Goal: Task Accomplishment & Management: Complete application form

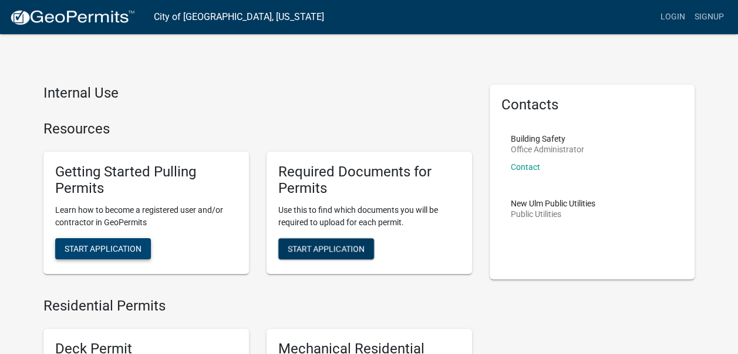
click at [137, 241] on button "Start Application" at bounding box center [103, 248] width 96 height 21
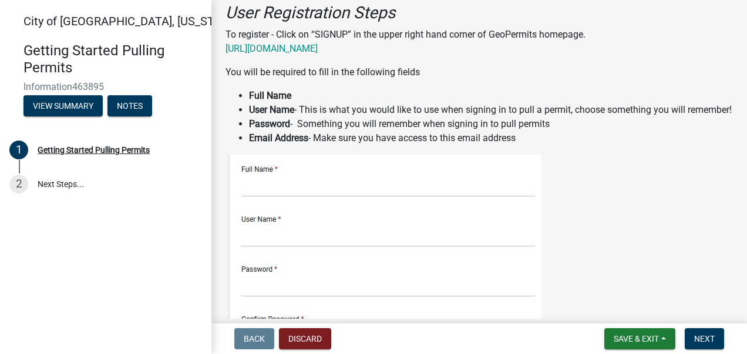
scroll to position [235, 0]
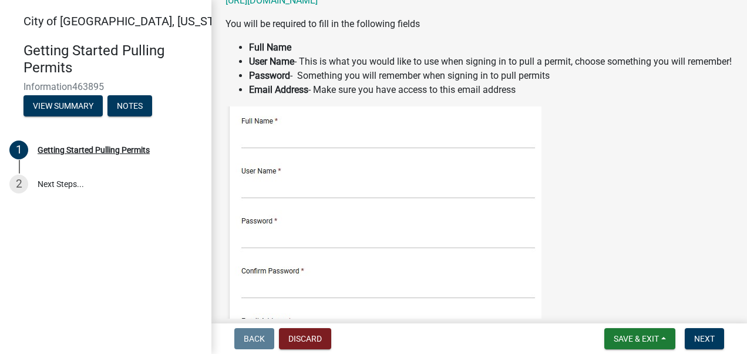
click at [268, 146] on img at bounding box center [383, 358] width 316 height 505
click at [267, 166] on img at bounding box center [383, 358] width 316 height 505
click at [268, 196] on img at bounding box center [383, 358] width 316 height 505
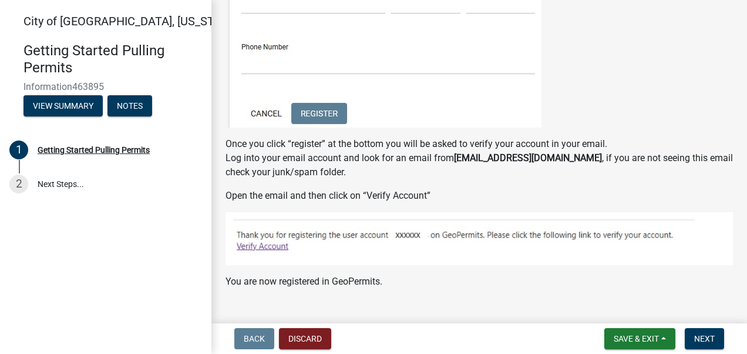
scroll to position [705, 0]
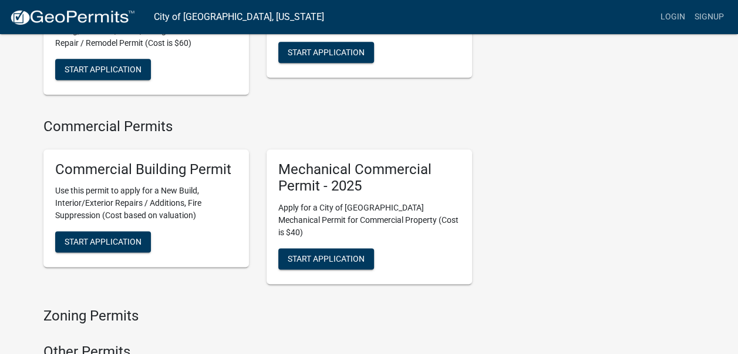
scroll to position [705, 0]
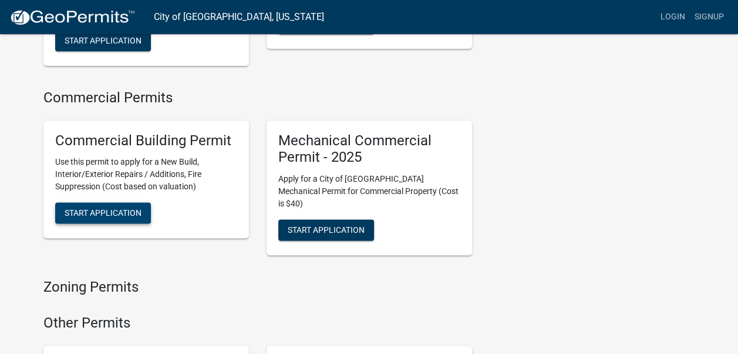
click at [127, 208] on span "Start Application" at bounding box center [103, 212] width 77 height 9
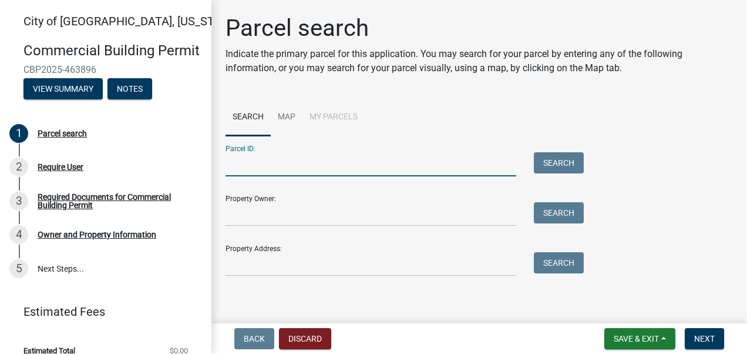
click at [288, 164] on input "Parcel ID:" at bounding box center [370, 164] width 291 height 24
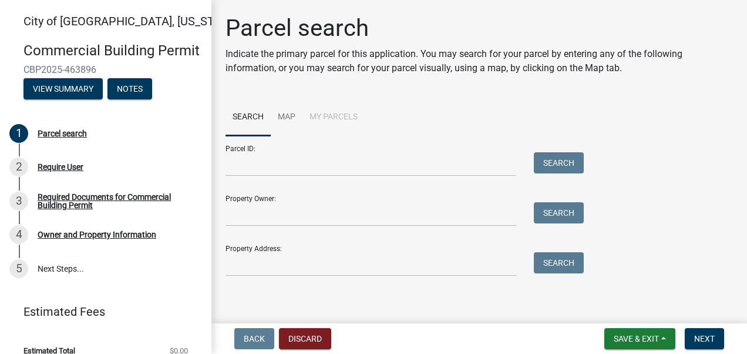
drag, startPoint x: 59, startPoint y: 149, endPoint x: 161, endPoint y: 76, distance: 125.5
click at [161, 76] on div "Commercial Building Permit CBP2025-463896 View Summary Notes" at bounding box center [105, 67] width 193 height 69
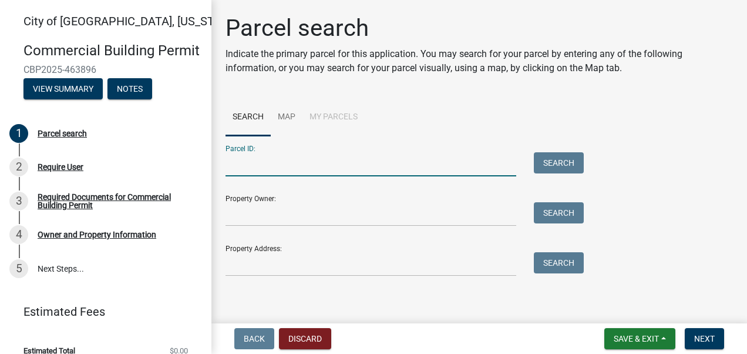
click at [297, 163] on input "Parcel ID:" at bounding box center [370, 164] width 291 height 24
click at [266, 221] on input "Property Owner:" at bounding box center [370, 214] width 291 height 24
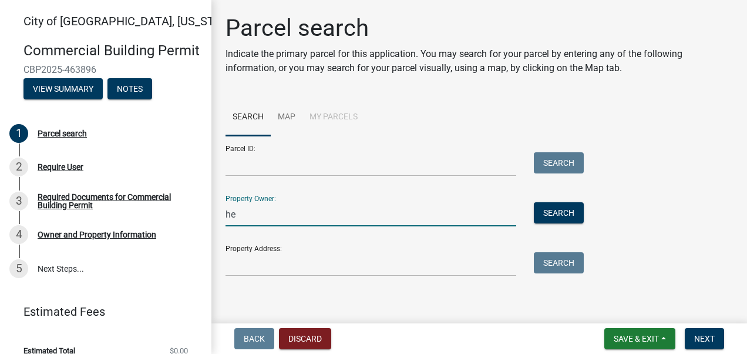
type input "h"
type input "Heimat Properties"
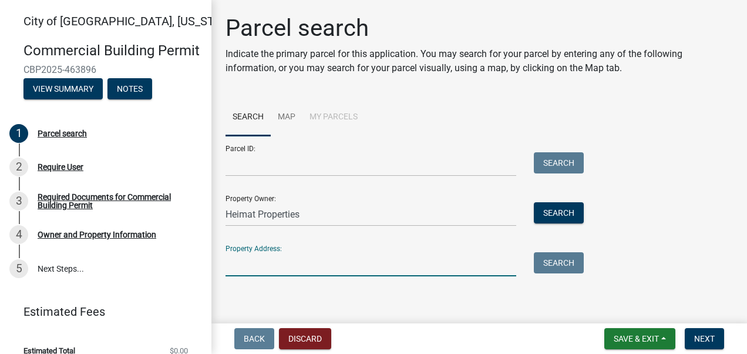
click at [280, 271] on input "Property Address:" at bounding box center [370, 264] width 291 height 24
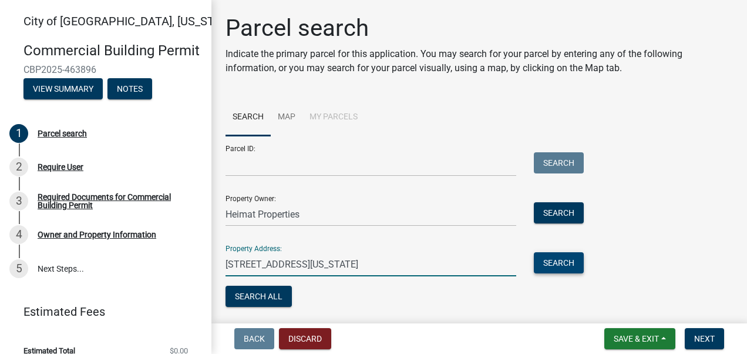
type input "4 North Minnesota Street"
click at [558, 264] on button "Search" at bounding box center [559, 262] width 50 height 21
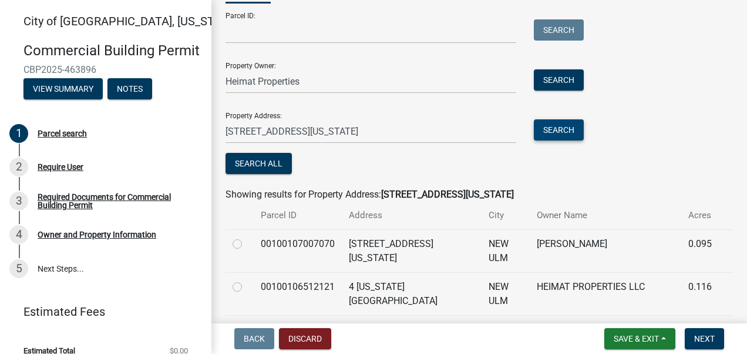
scroll to position [176, 0]
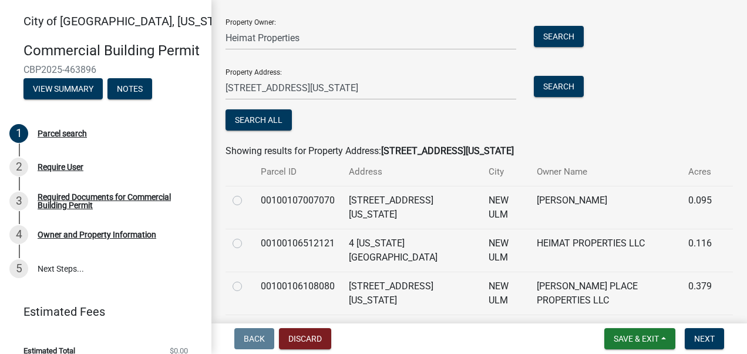
click at [247, 236] on label at bounding box center [247, 236] width 0 height 0
click at [247, 243] on input "radio" at bounding box center [251, 240] width 8 height 8
radio input "true"
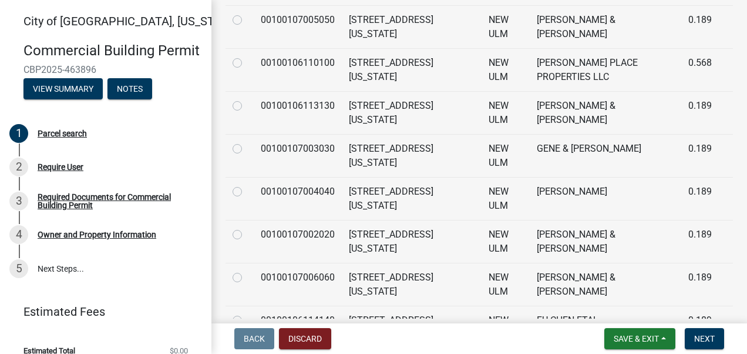
scroll to position [528, 0]
click at [703, 341] on span "Next" at bounding box center [704, 338] width 21 height 9
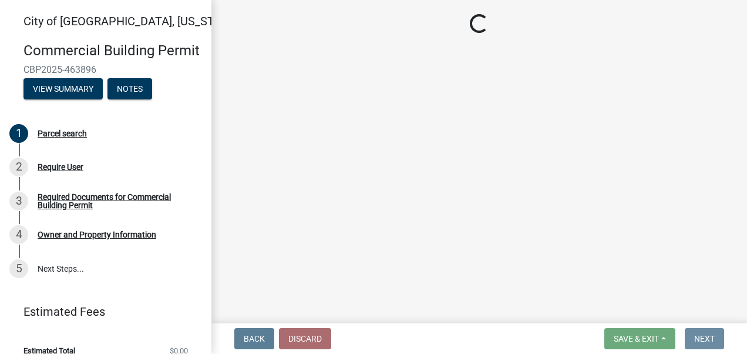
scroll to position [0, 0]
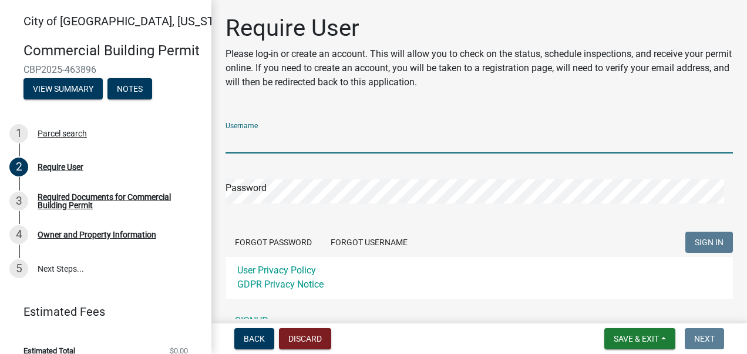
click at [281, 149] on input "Username" at bounding box center [478, 141] width 507 height 24
type input "GlennHauser"
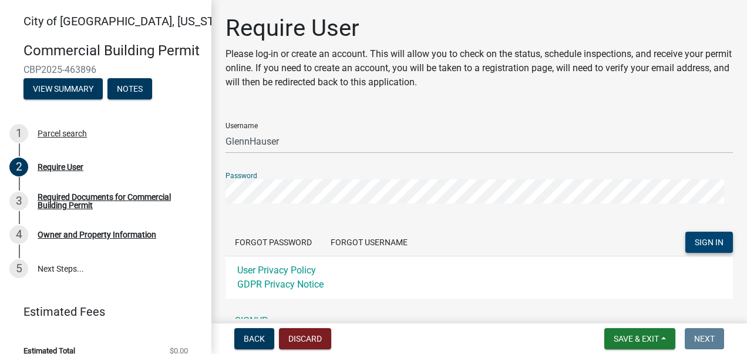
click at [695, 240] on span "SIGN IN" at bounding box center [709, 241] width 29 height 9
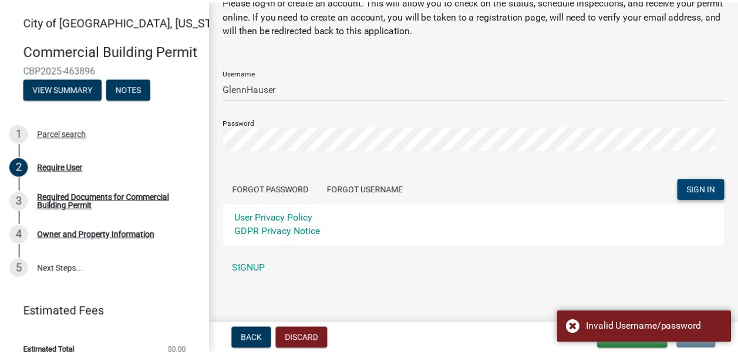
scroll to position [60, 0]
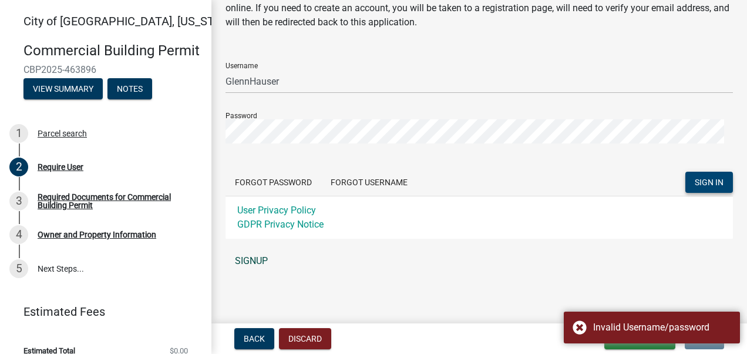
click at [242, 254] on link "SIGNUP" at bounding box center [478, 260] width 507 height 23
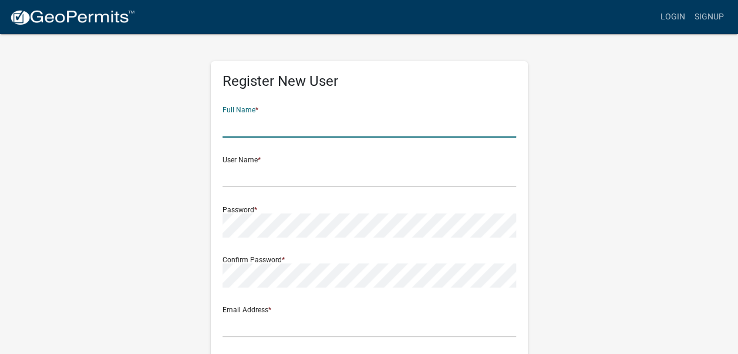
click at [263, 129] on input "text" at bounding box center [370, 125] width 294 height 24
type input "Glenn James Hauser"
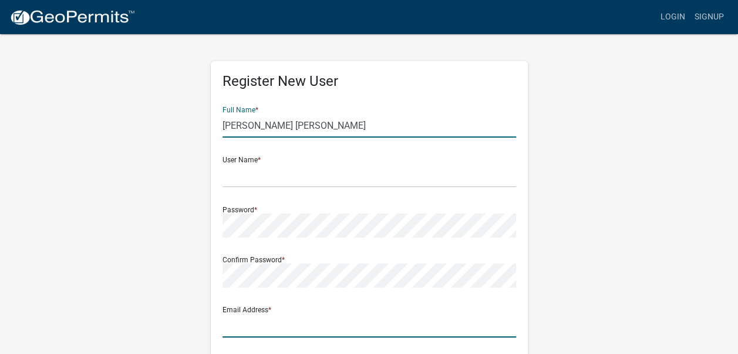
type input "glenn@bricksidegrowers.com"
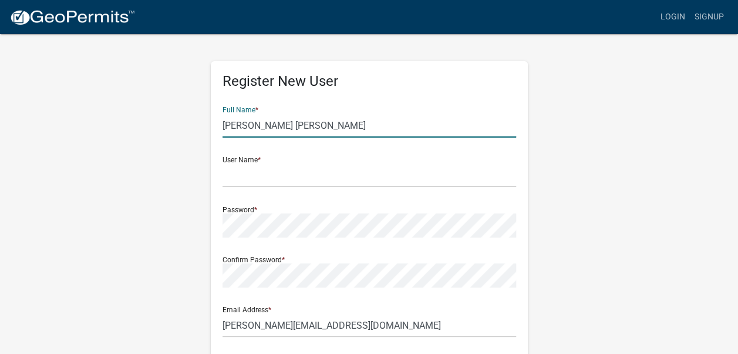
type input "5073515385"
type input "37055 561ST AVE"
type input "MN"
type input "56054"
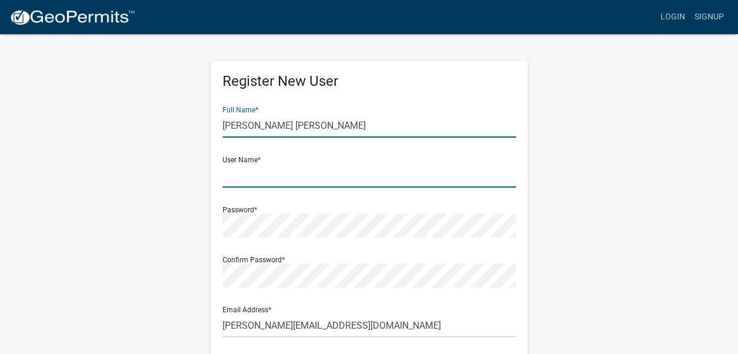
click at [255, 176] on input "text" at bounding box center [370, 175] width 294 height 24
type input "GlennHauser"
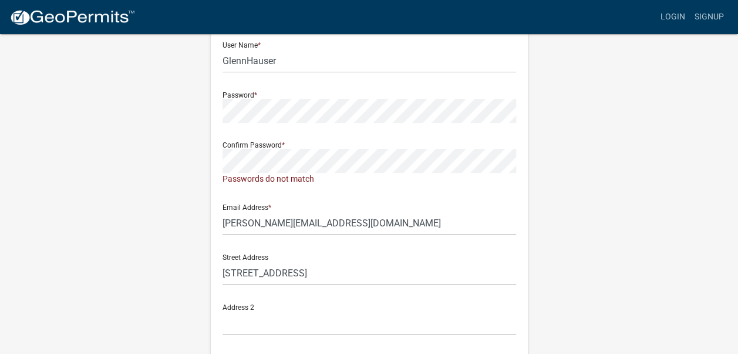
scroll to position [117, 0]
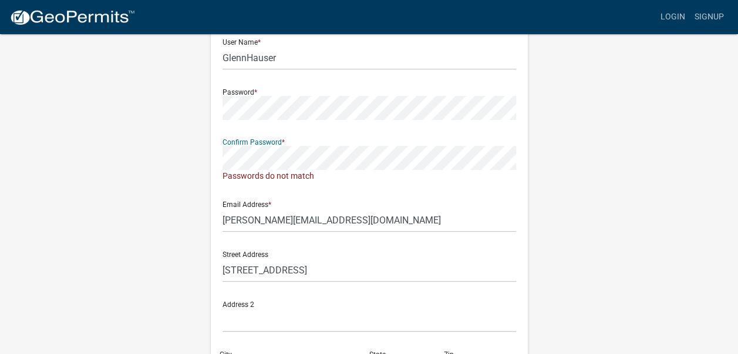
click at [177, 154] on div "Register New User Full Name * Glenn James Hauser User Name * GlennHauser Passwo…" at bounding box center [369, 235] width 669 height 641
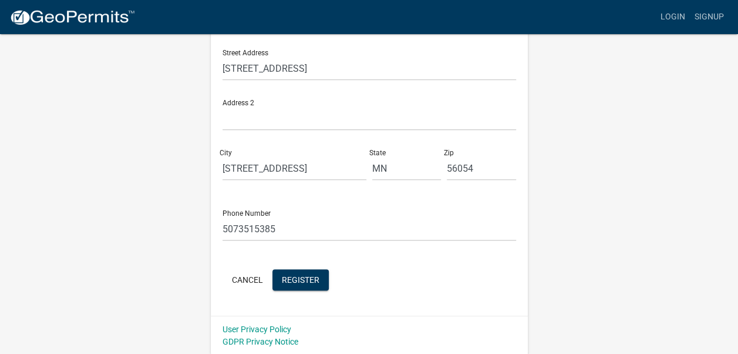
scroll to position [307, 0]
click at [301, 278] on span "Register" at bounding box center [301, 278] width 38 height 9
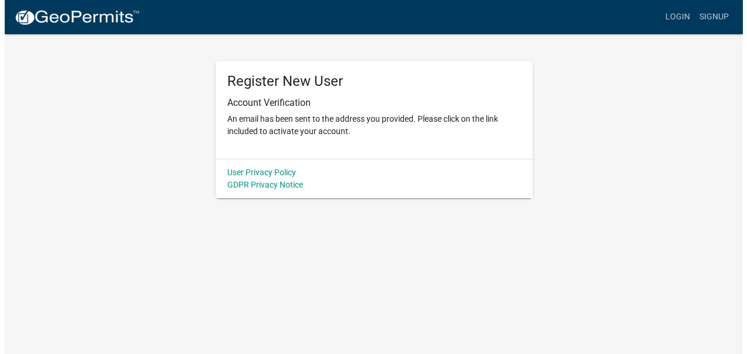
scroll to position [0, 0]
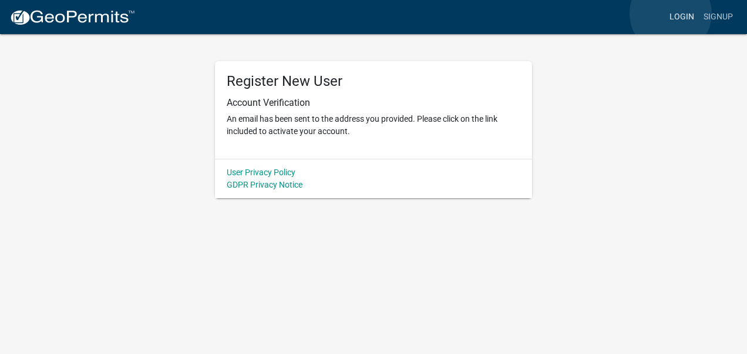
click at [671, 14] on link "Login" at bounding box center [682, 17] width 34 height 22
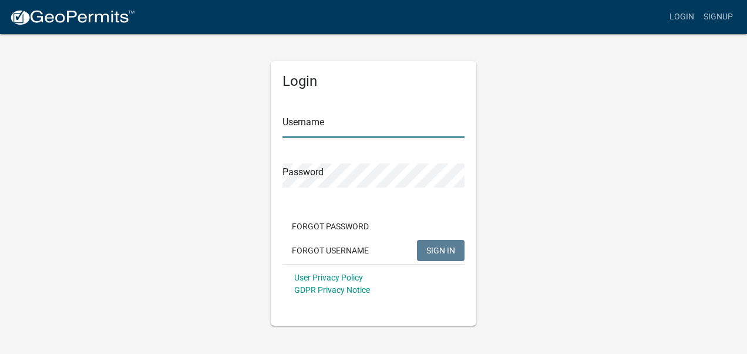
type input "GlennHauser"
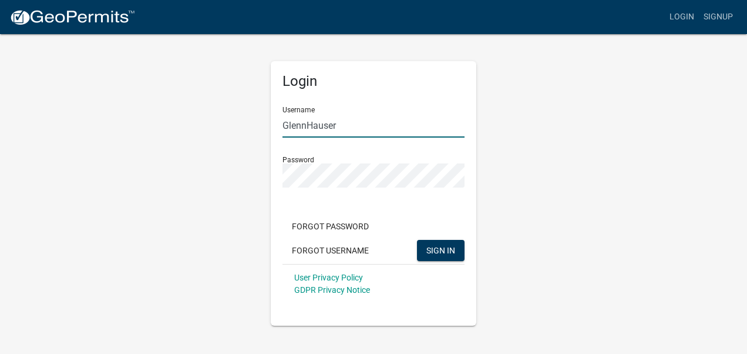
click at [328, 130] on input "GlennHauser" at bounding box center [373, 125] width 182 height 24
click at [443, 251] on span "SIGN IN" at bounding box center [440, 249] width 29 height 9
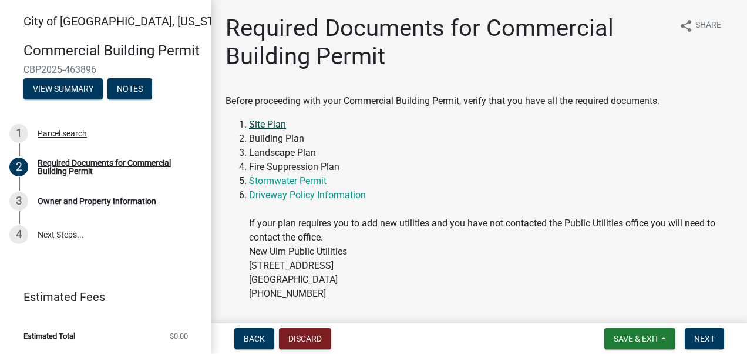
click at [272, 126] on link "Site Plan" at bounding box center [267, 124] width 37 height 11
click at [711, 339] on span "Next" at bounding box center [704, 338] width 21 height 9
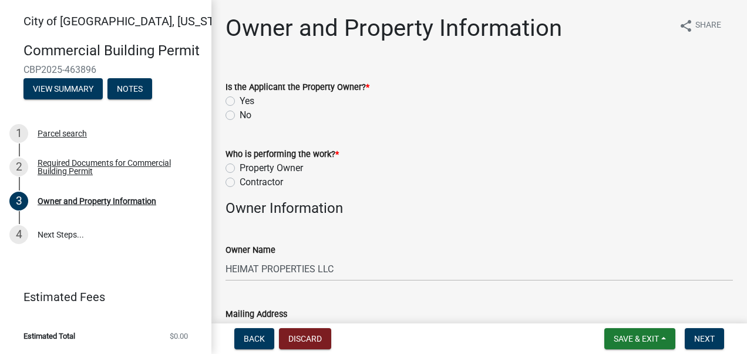
click at [240, 102] on label "Yes" at bounding box center [247, 101] width 15 height 14
click at [240, 102] on input "Yes" at bounding box center [244, 98] width 8 height 8
radio input "true"
click at [240, 164] on label "Property Owner" at bounding box center [271, 168] width 63 height 14
click at [240, 164] on input "Property Owner" at bounding box center [244, 165] width 8 height 8
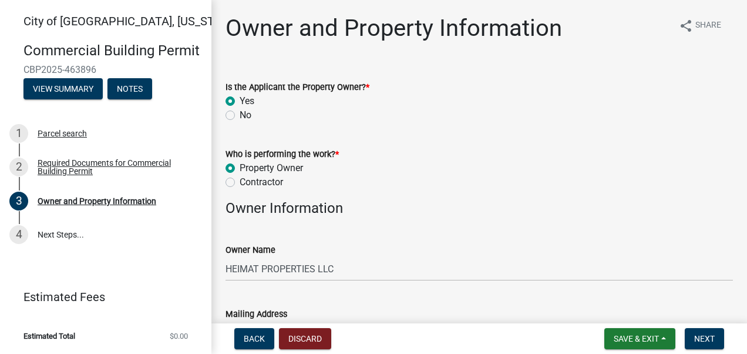
radio input "true"
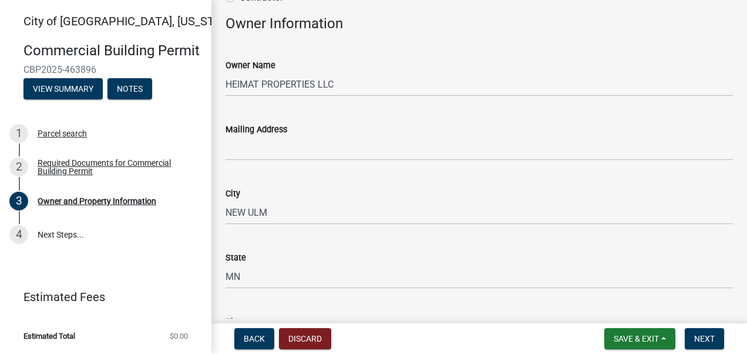
scroll to position [176, 0]
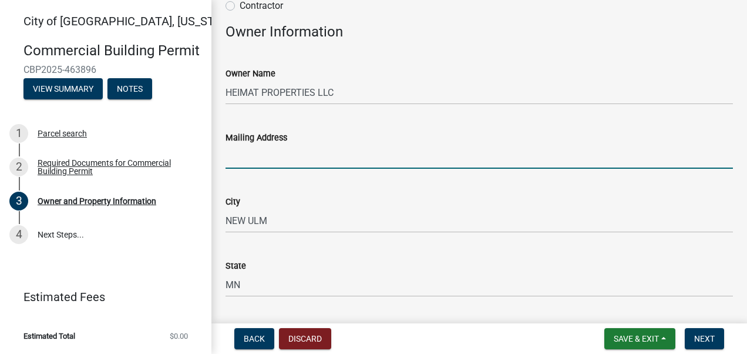
click at [279, 161] on input "Mailing Address" at bounding box center [478, 156] width 507 height 24
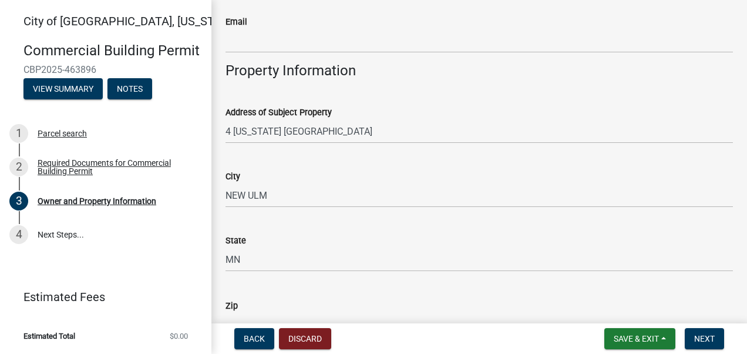
scroll to position [646, 0]
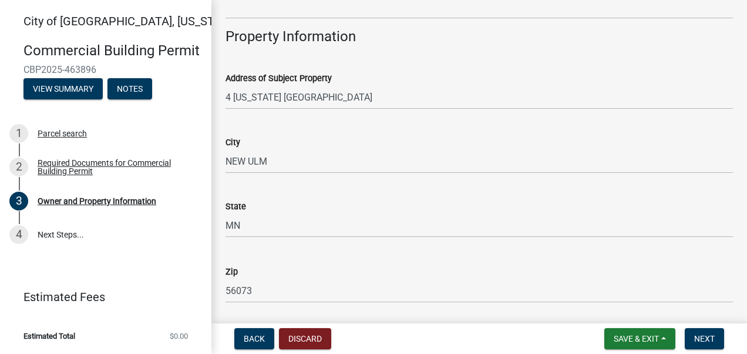
click at [382, 59] on div "Address of Subject Property 4 MINNESOTA ST N" at bounding box center [478, 82] width 507 height 55
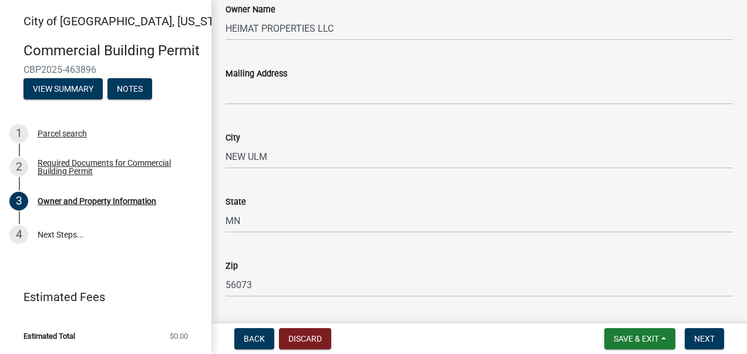
scroll to position [235, 0]
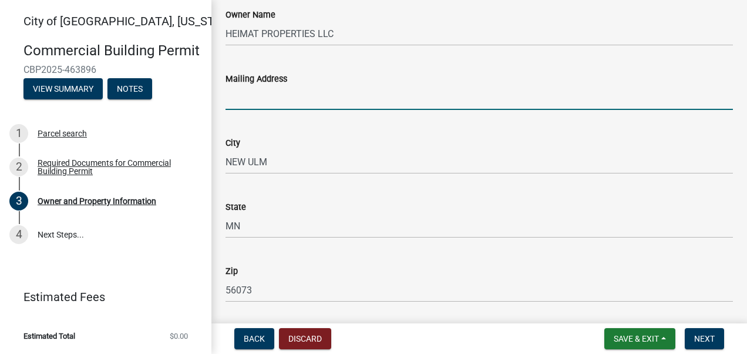
click at [258, 103] on input "Mailing Address" at bounding box center [478, 98] width 507 height 24
type input "PO Box 581"
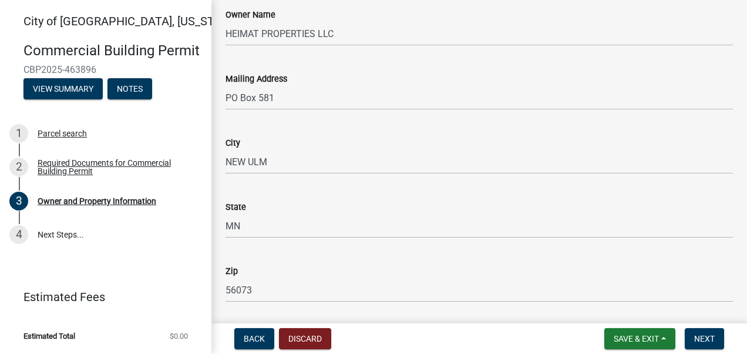
click at [359, 204] on div "State" at bounding box center [478, 207] width 507 height 14
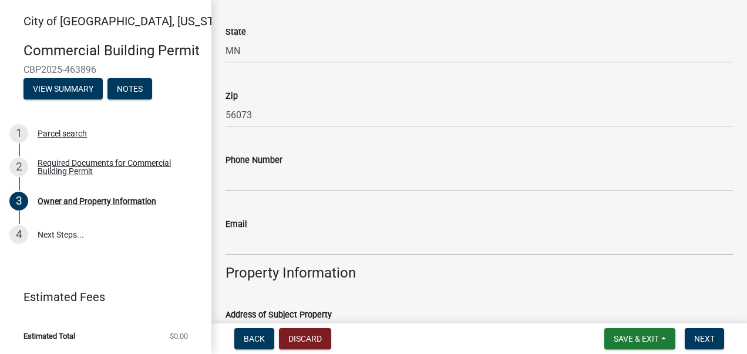
scroll to position [411, 0]
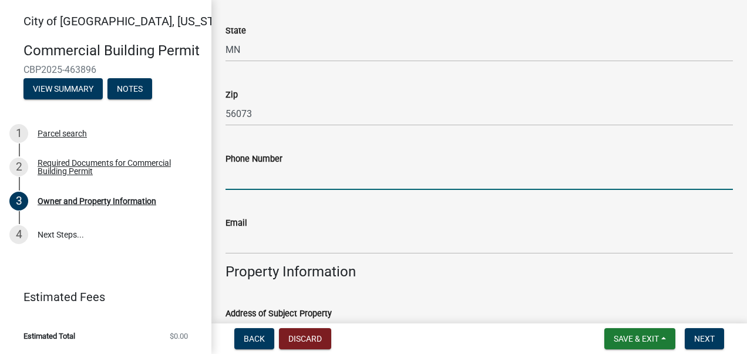
click at [297, 180] on input "Phone Number" at bounding box center [478, 178] width 507 height 24
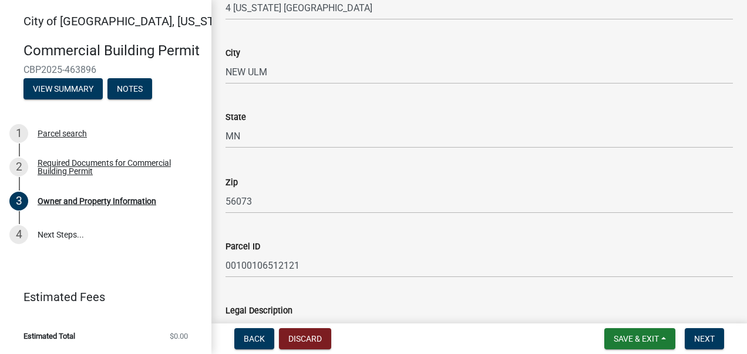
scroll to position [877, 0]
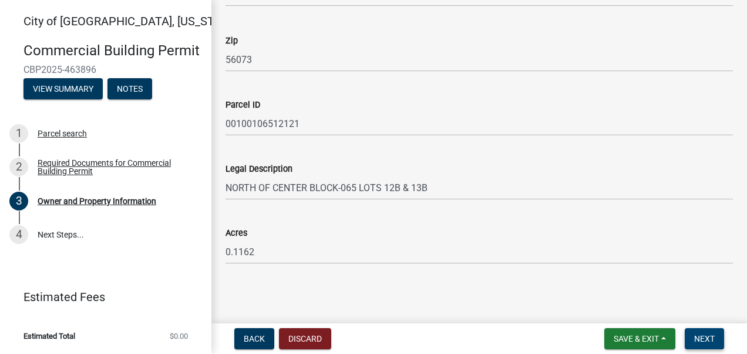
type input "507-276-6465"
click at [708, 335] on span "Next" at bounding box center [704, 338] width 21 height 9
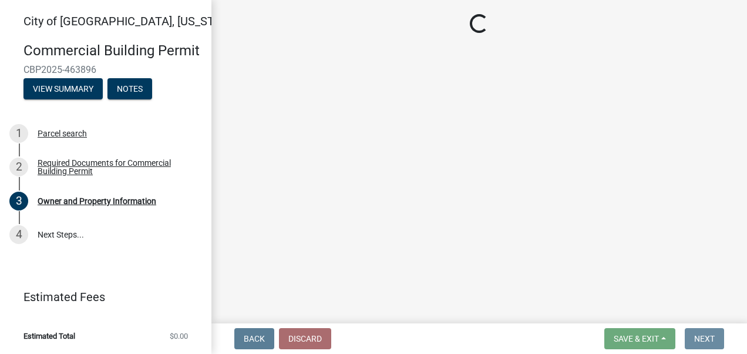
scroll to position [0, 0]
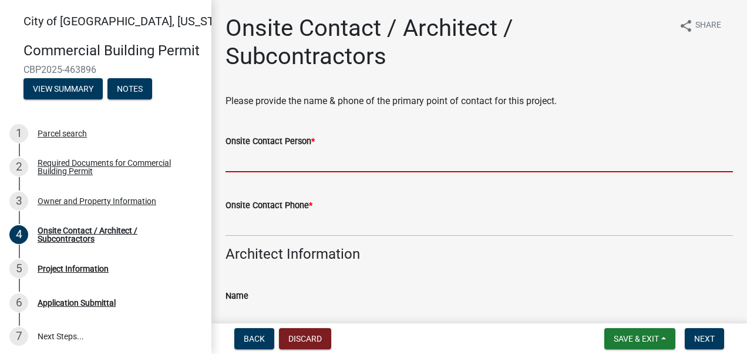
click at [295, 160] on input "Onsite Contact Person *" at bounding box center [478, 160] width 507 height 24
type input "Glenn James Hauser"
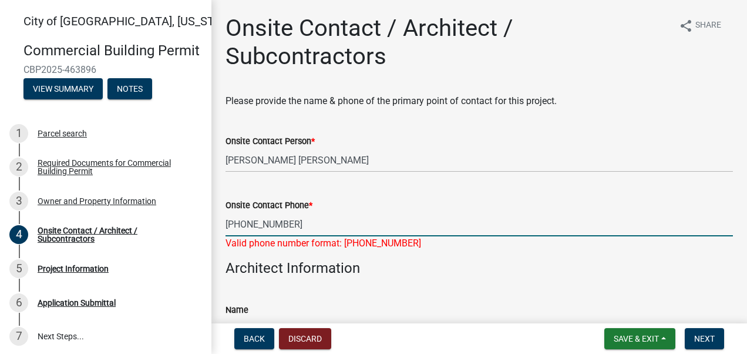
click at [250, 227] on input "+976 15073515385" at bounding box center [478, 224] width 507 height 24
type input "15073515385"
click at [390, 208] on div "Onsite Contact Phone *" at bounding box center [478, 205] width 507 height 14
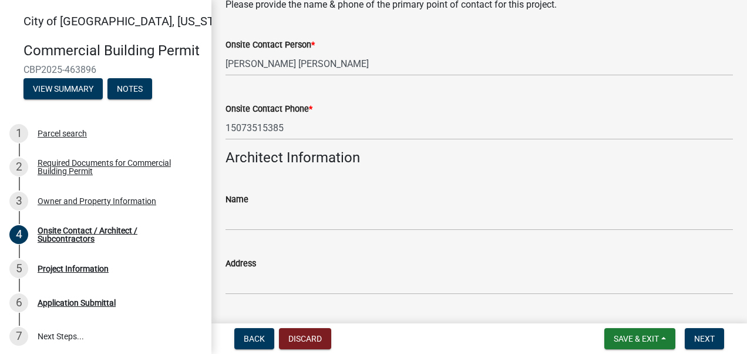
scroll to position [117, 0]
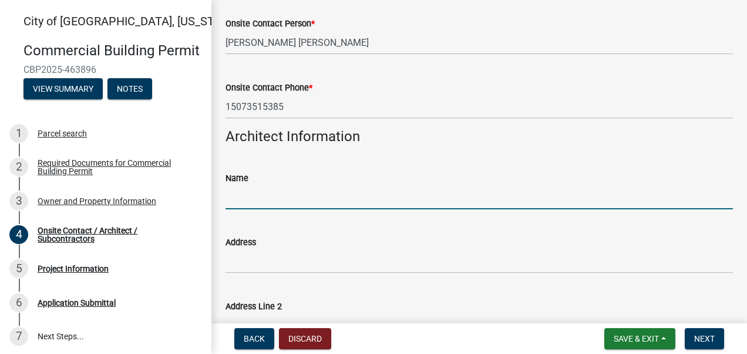
click at [259, 200] on input "Name" at bounding box center [478, 197] width 507 height 24
click at [245, 218] on div "Address" at bounding box center [478, 245] width 507 height 55
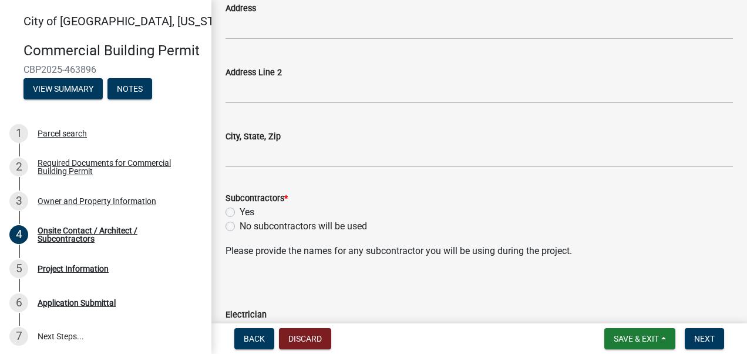
scroll to position [352, 0]
click at [240, 211] on label "Yes" at bounding box center [247, 211] width 15 height 14
click at [240, 211] on input "Yes" at bounding box center [244, 208] width 8 height 8
radio input "true"
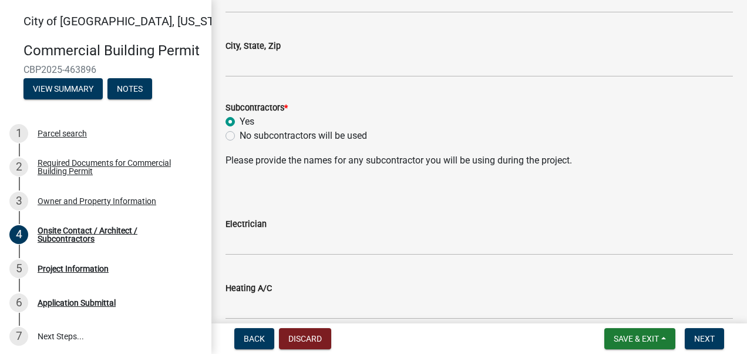
scroll to position [470, 0]
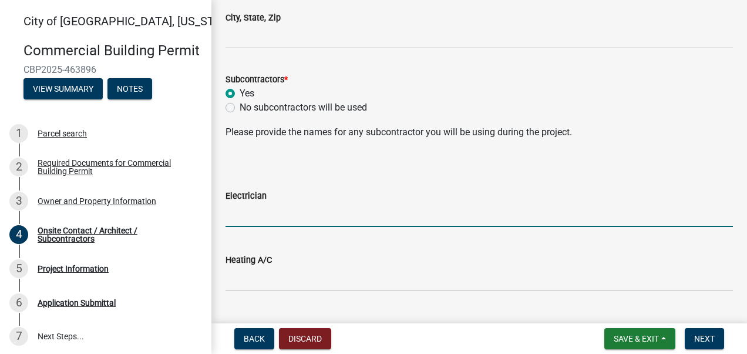
click at [257, 216] on input "Electrician" at bounding box center [478, 215] width 507 height 24
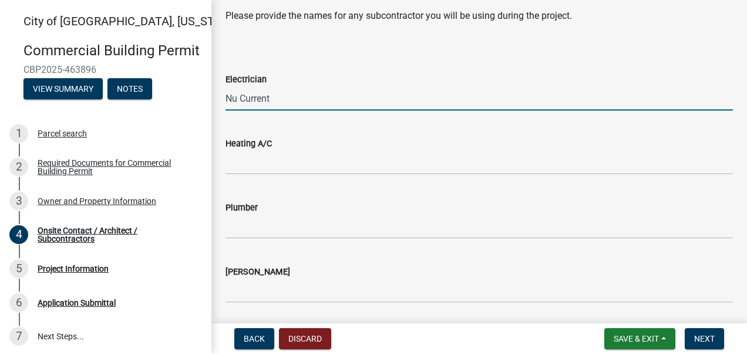
scroll to position [587, 0]
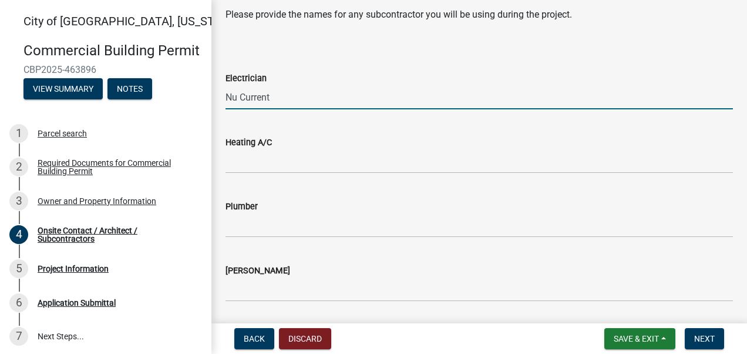
type input "Nu Current"
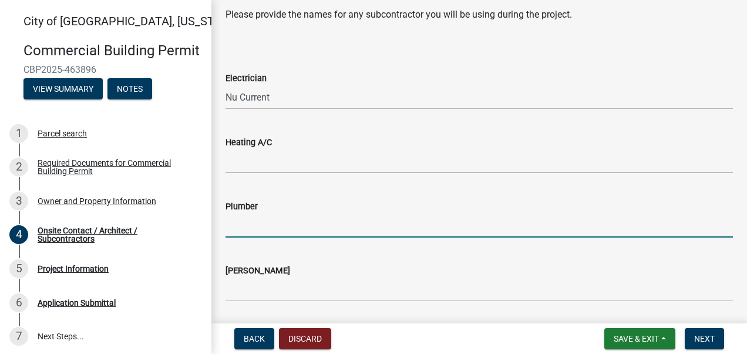
click at [248, 218] on input "Plumber" at bounding box center [478, 225] width 507 height 24
type input "CW Plumbing"
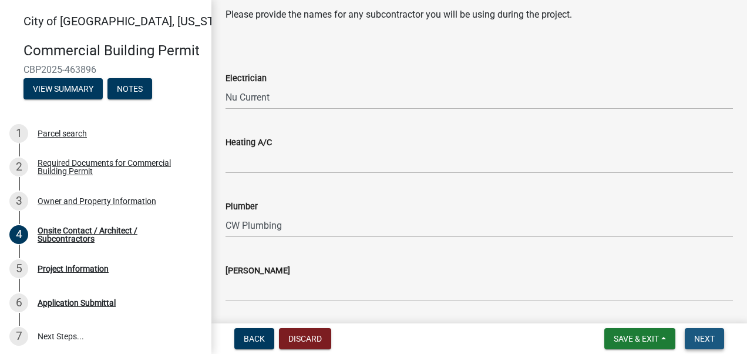
click at [692, 336] on button "Next" at bounding box center [704, 338] width 39 height 21
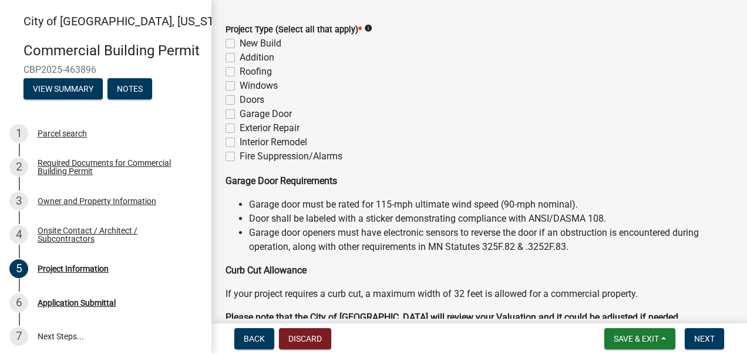
scroll to position [59, 0]
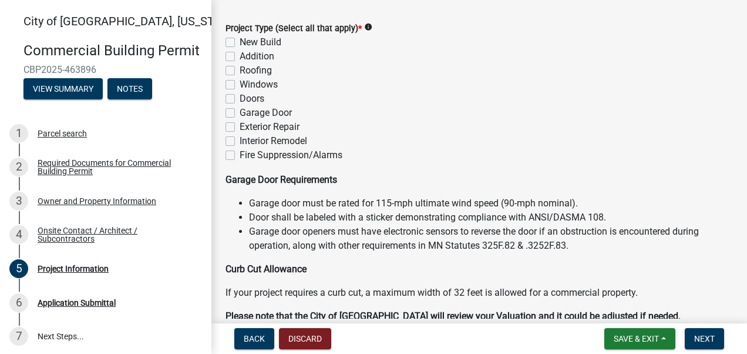
click at [240, 141] on label "Interior Remodel" at bounding box center [274, 141] width 68 height 14
click at [240, 141] on input "Interior Remodel" at bounding box center [244, 138] width 8 height 8
checkbox input "true"
checkbox input "false"
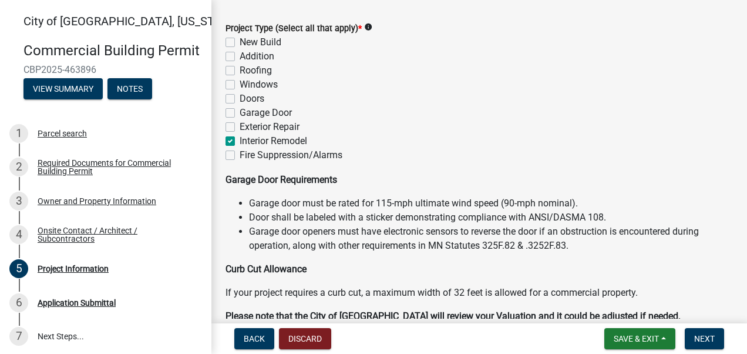
checkbox input "false"
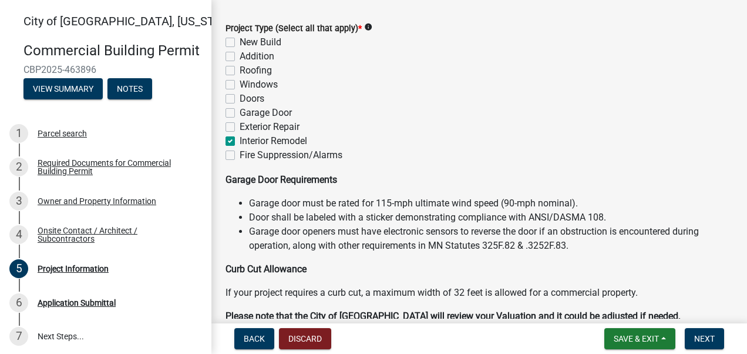
checkbox input "true"
checkbox input "false"
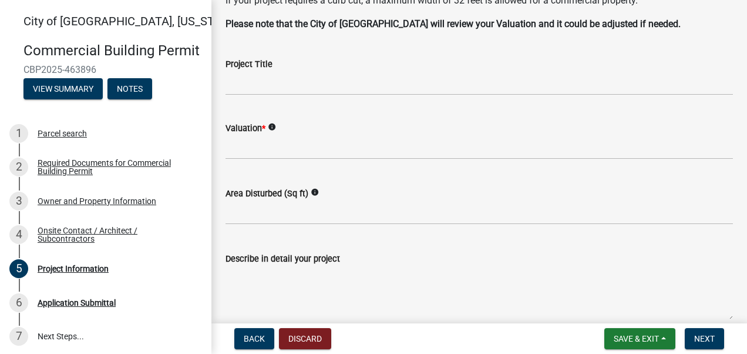
scroll to position [352, 0]
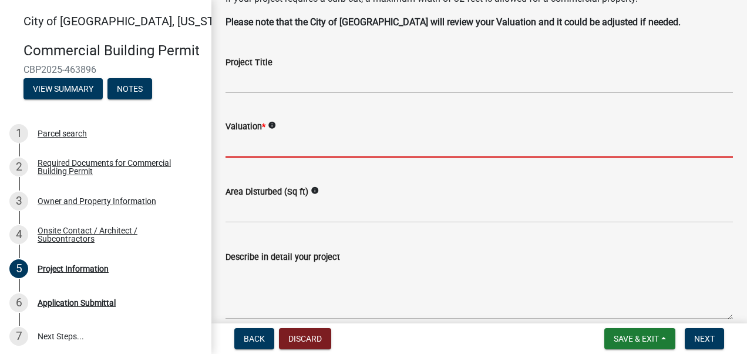
click at [271, 147] on input "text" at bounding box center [478, 145] width 507 height 24
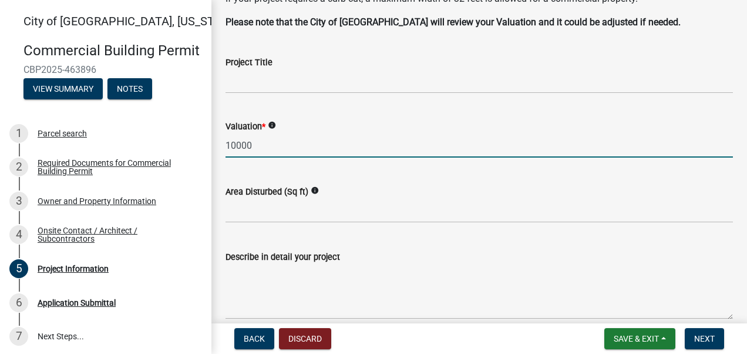
type input "10000"
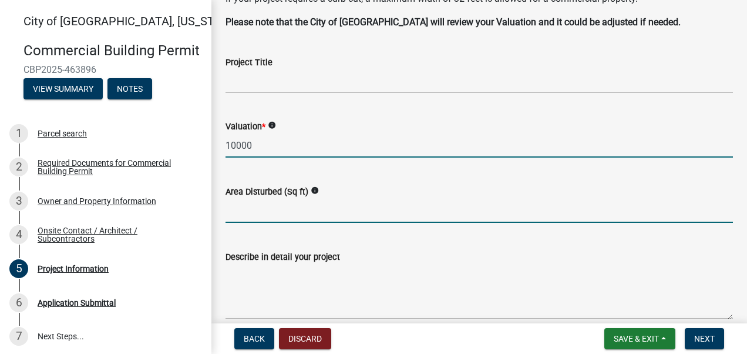
click at [264, 211] on input "text" at bounding box center [478, 210] width 507 height 24
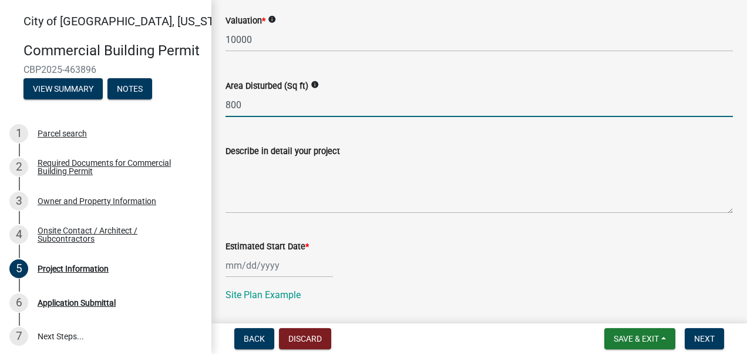
scroll to position [470, 0]
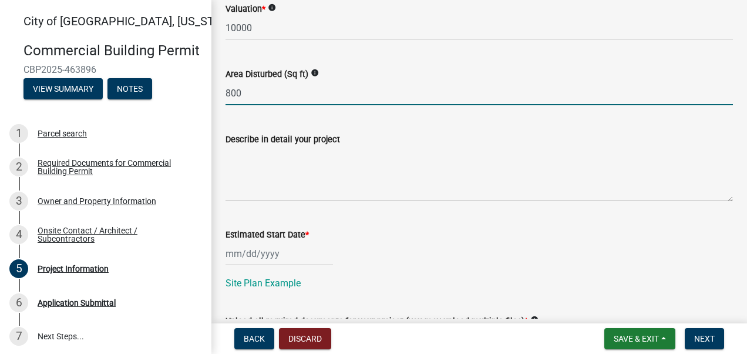
type input "800"
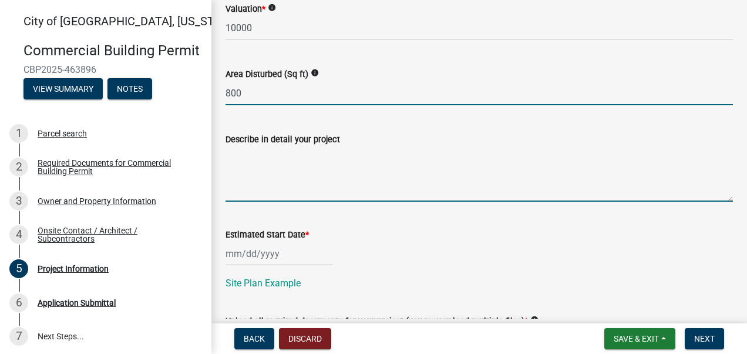
click at [254, 197] on textarea "Describe in detail your project" at bounding box center [478, 173] width 507 height 55
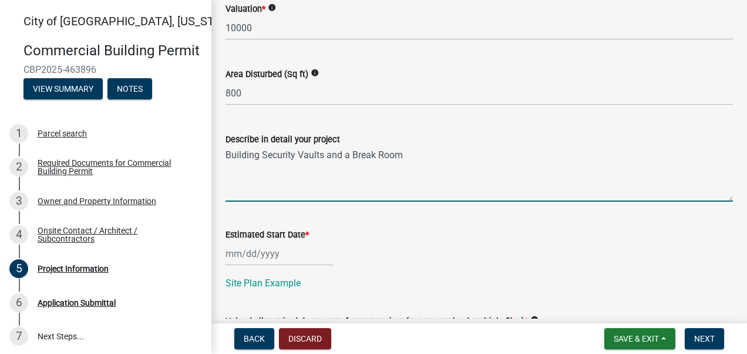
type textarea "Building Security Vaults and a Break Room"
click at [251, 256] on div at bounding box center [278, 253] width 107 height 24
select select "8"
select select "2025"
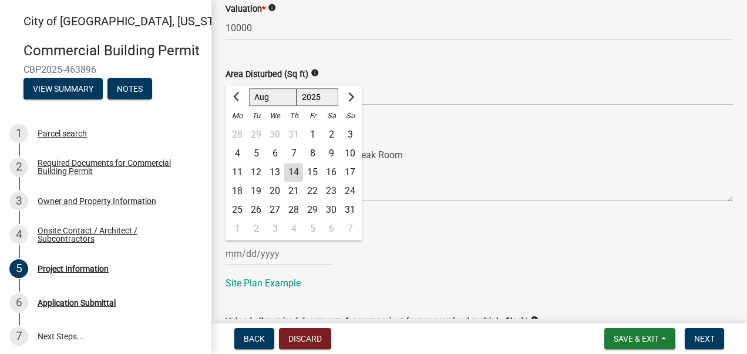
click at [311, 169] on div "15" at bounding box center [312, 172] width 19 height 19
type input "08/15/2025"
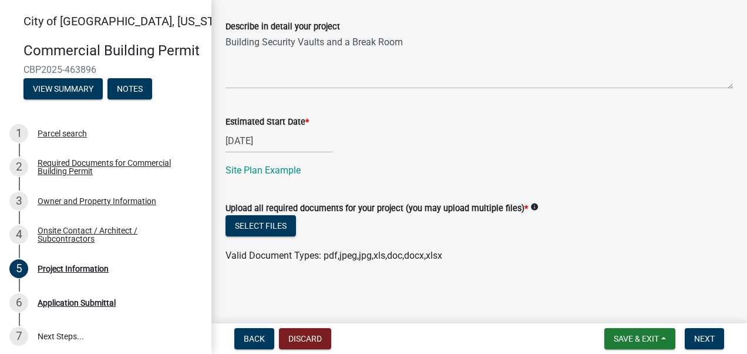
scroll to position [583, 0]
click at [258, 220] on button "Select files" at bounding box center [260, 224] width 70 height 21
click at [271, 225] on button "Select files" at bounding box center [260, 224] width 70 height 21
click at [278, 228] on button "Select files" at bounding box center [260, 224] width 70 height 21
click at [261, 220] on button "Select files" at bounding box center [260, 224] width 70 height 21
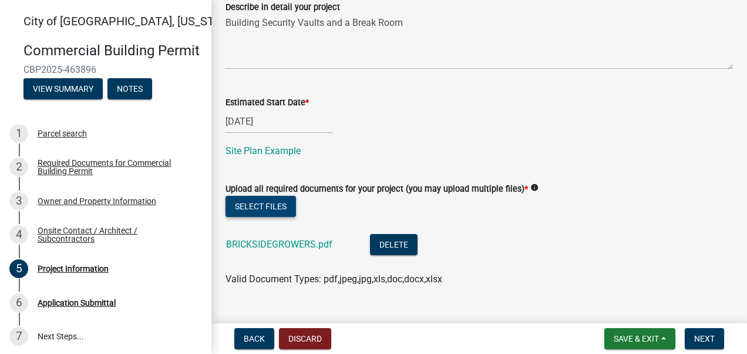
scroll to position [626, 0]
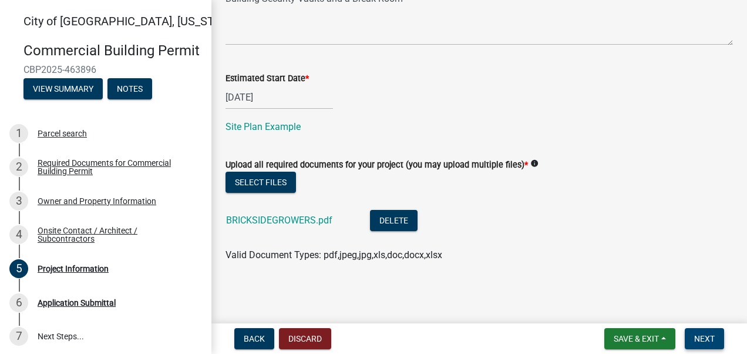
click at [700, 341] on span "Next" at bounding box center [704, 338] width 21 height 9
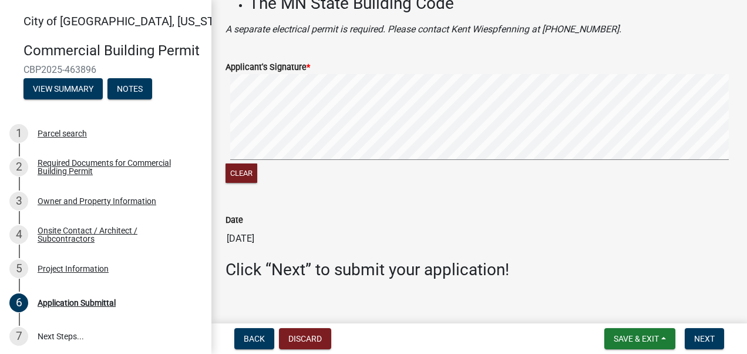
scroll to position [161, 0]
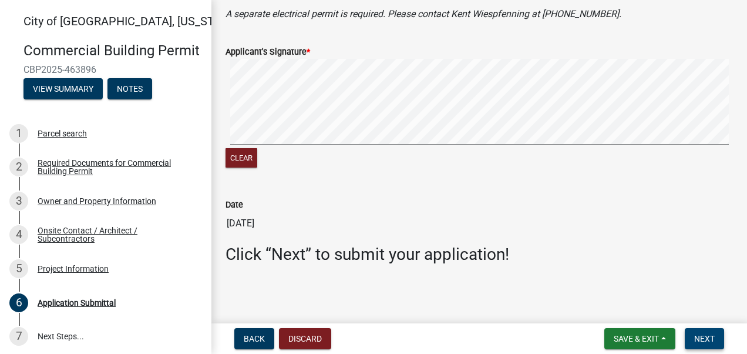
click at [703, 335] on span "Next" at bounding box center [704, 338] width 21 height 9
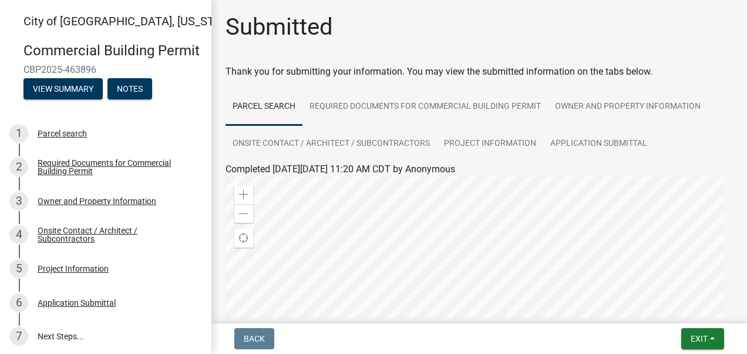
scroll to position [0, 0]
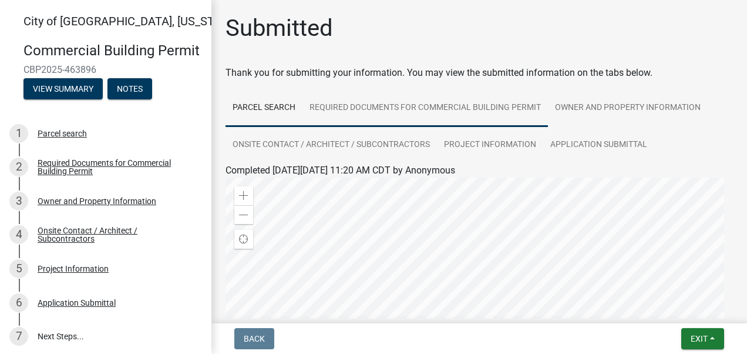
click at [403, 109] on link "Required Documents for Commercial Building Permit" at bounding box center [424, 108] width 245 height 38
